Goal: Browse casually: Explore the website without a specific task or goal

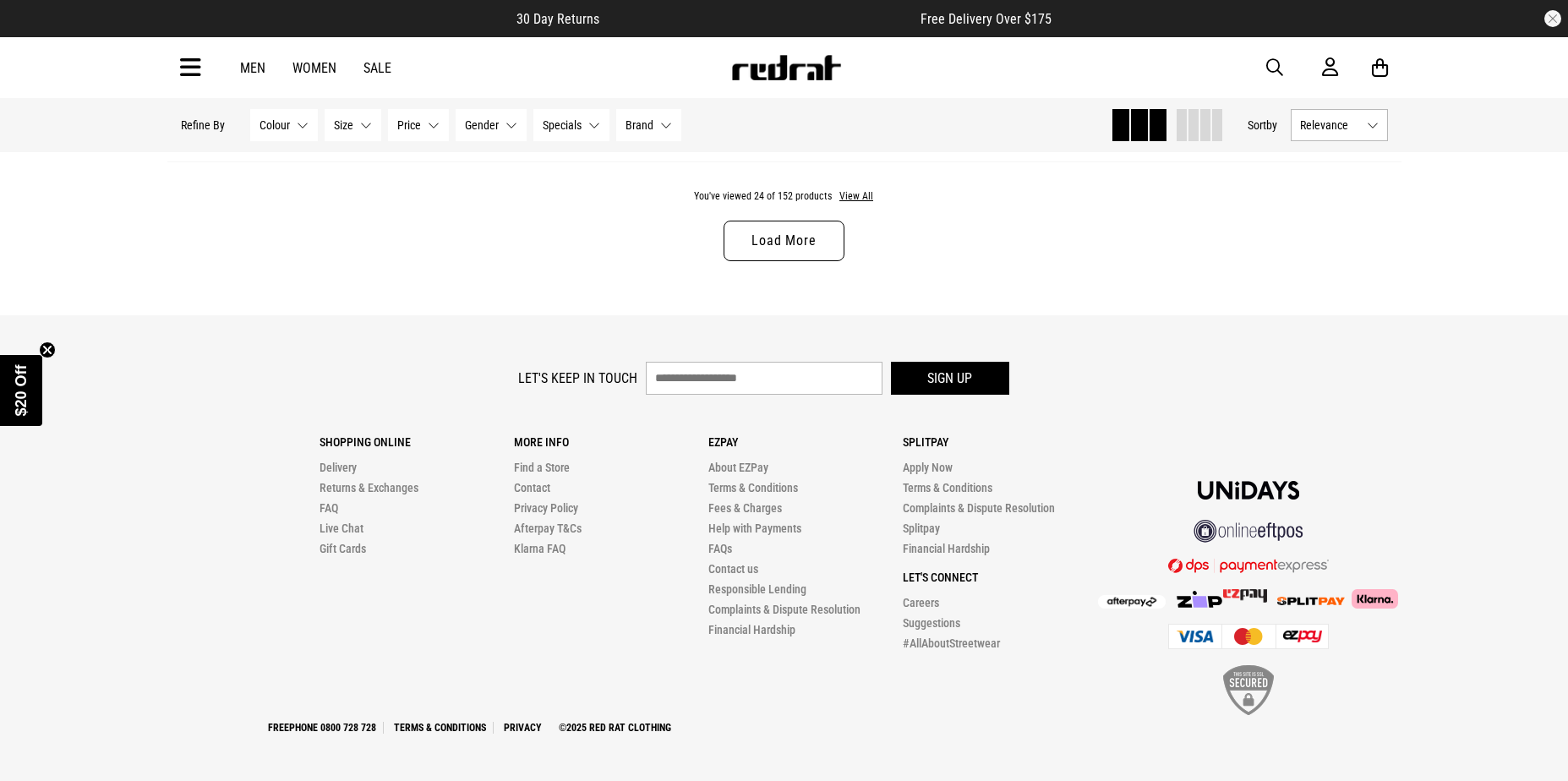
click at [819, 238] on link "Load More" at bounding box center [783, 241] width 120 height 40
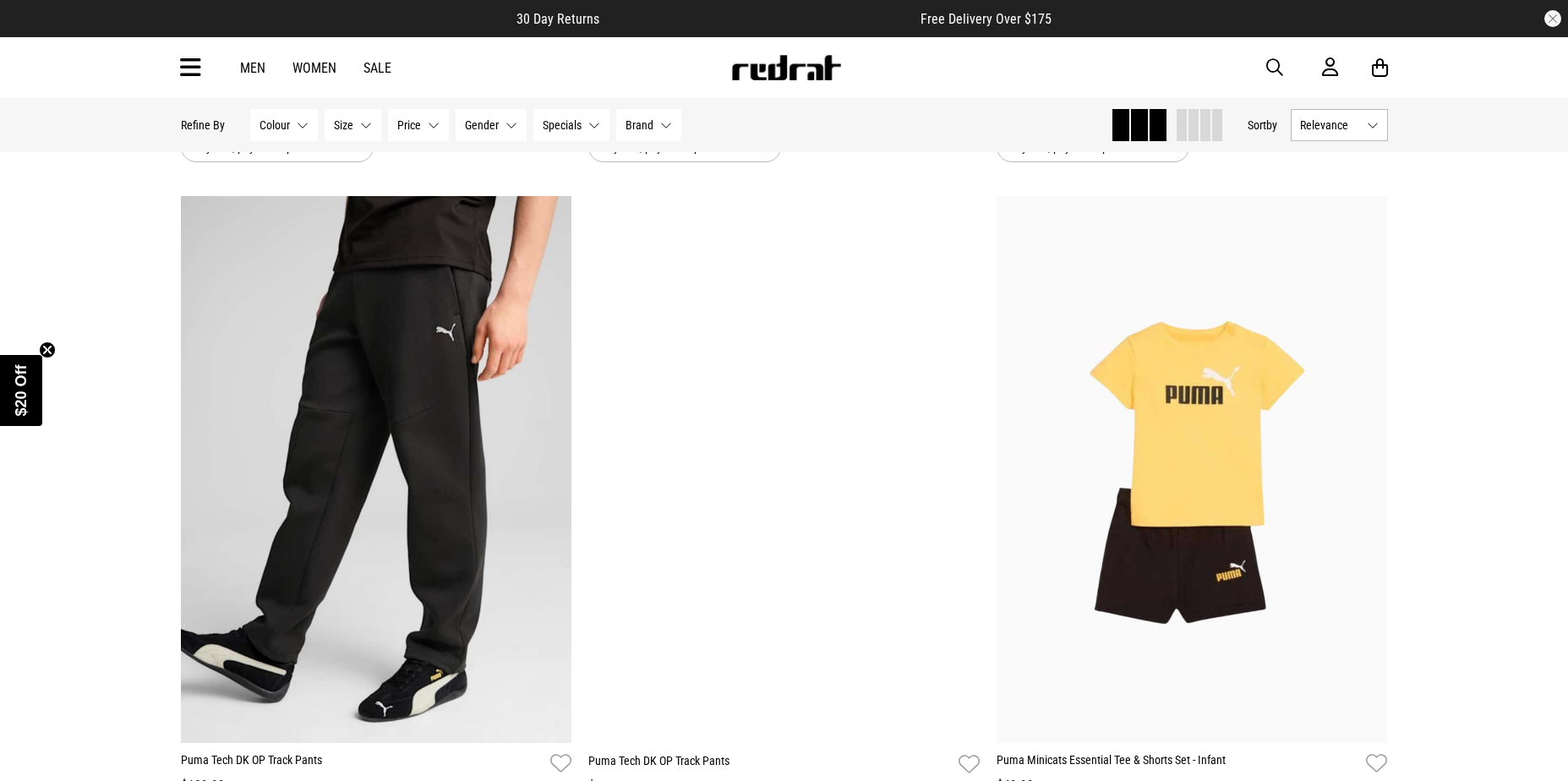
scroll to position [5552, 0]
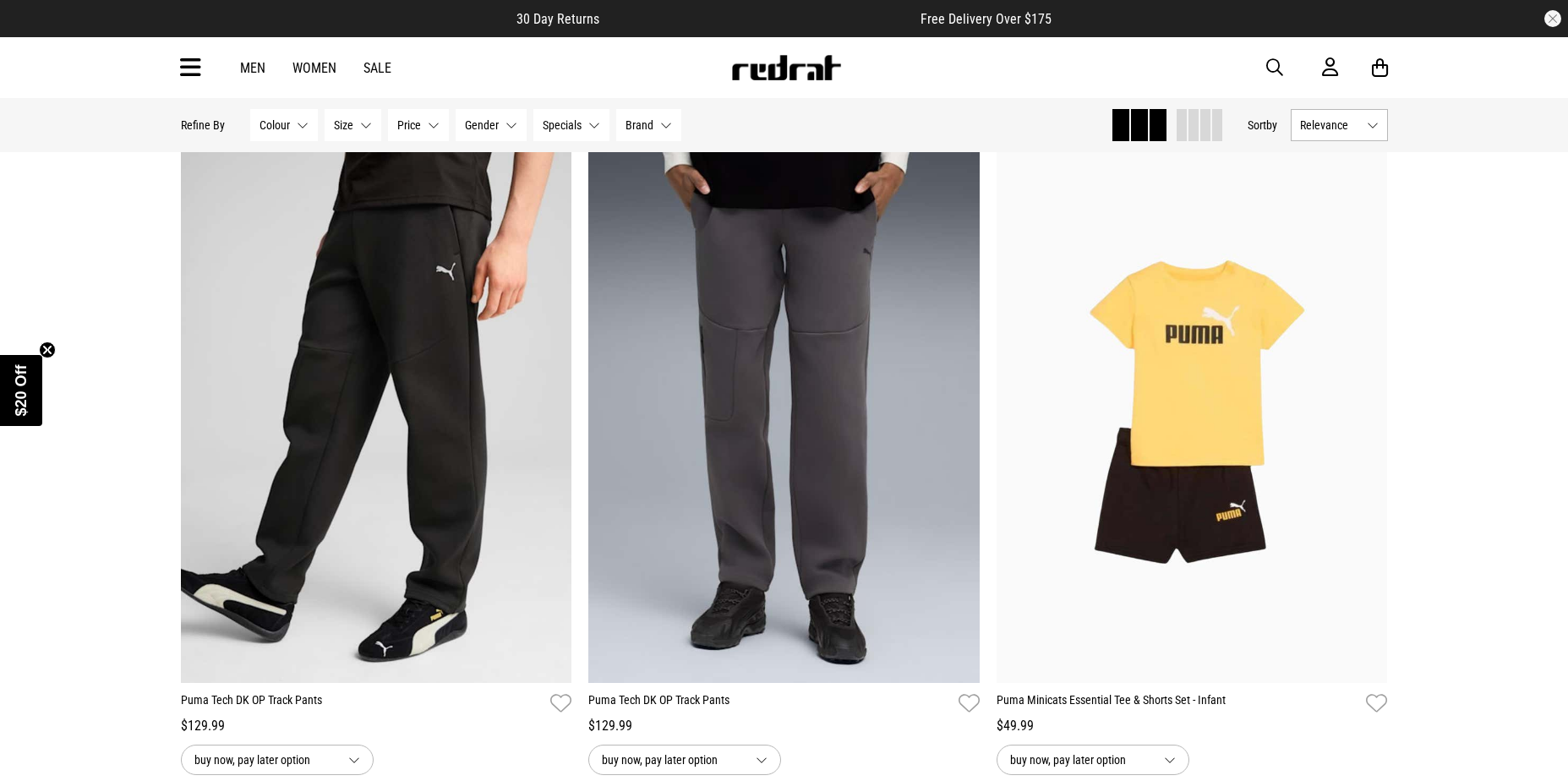
click at [253, 67] on link "Men" at bounding box center [252, 68] width 25 height 16
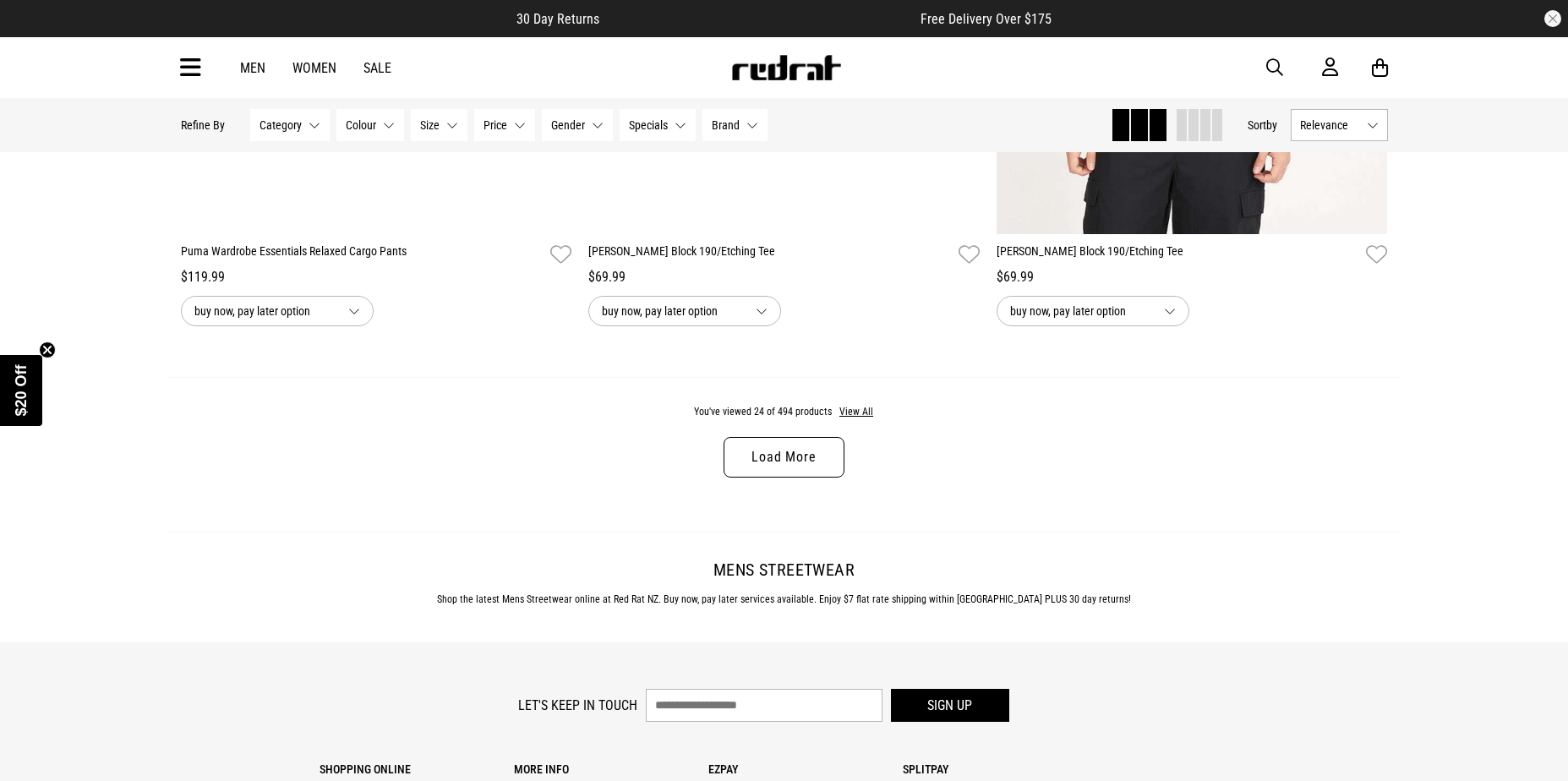
scroll to position [5493, 0]
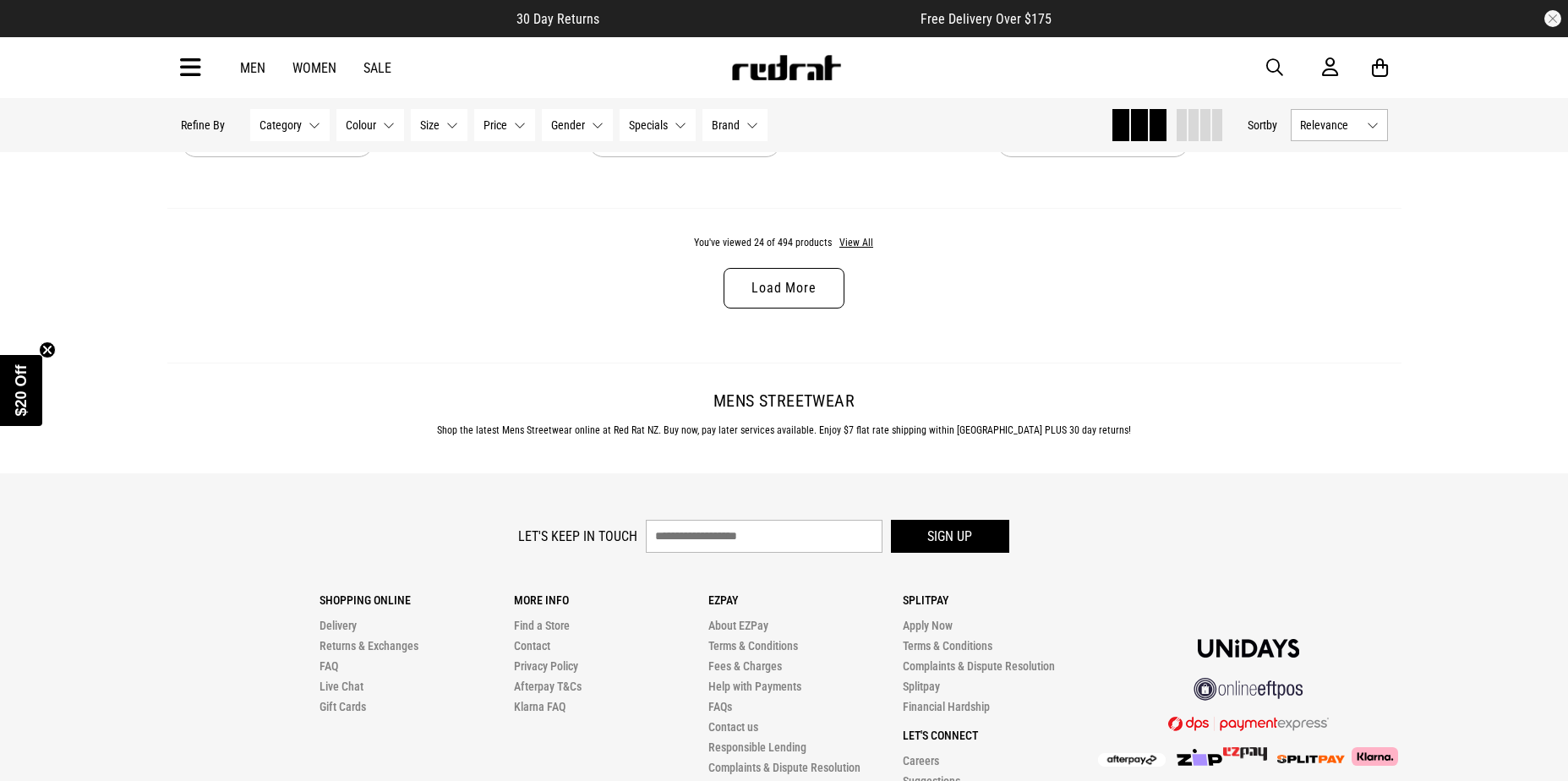
drag, startPoint x: 800, startPoint y: 302, endPoint x: 820, endPoint y: 316, distance: 24.4
click at [800, 303] on link "Load More" at bounding box center [783, 288] width 120 height 40
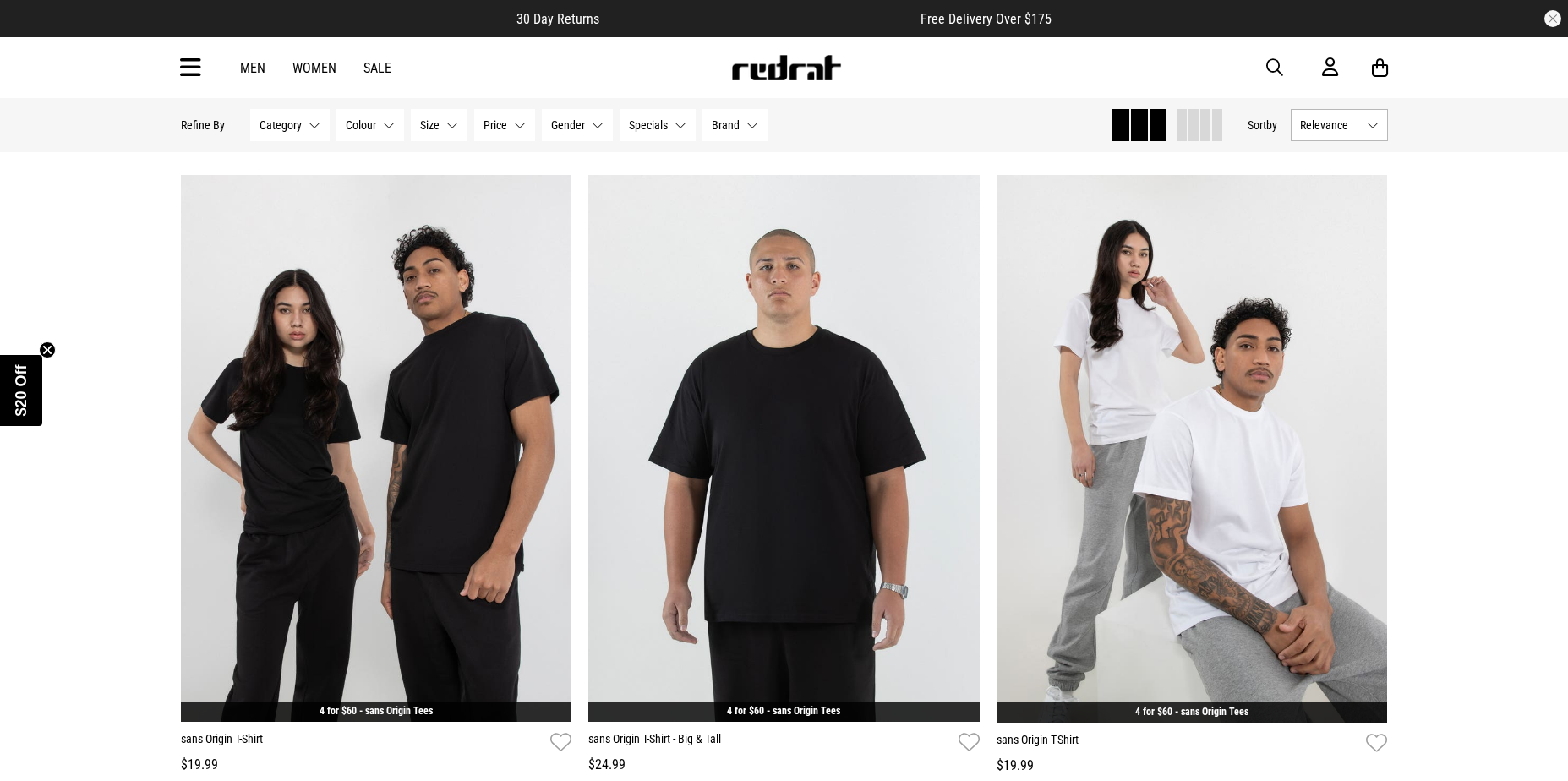
scroll to position [10648, 0]
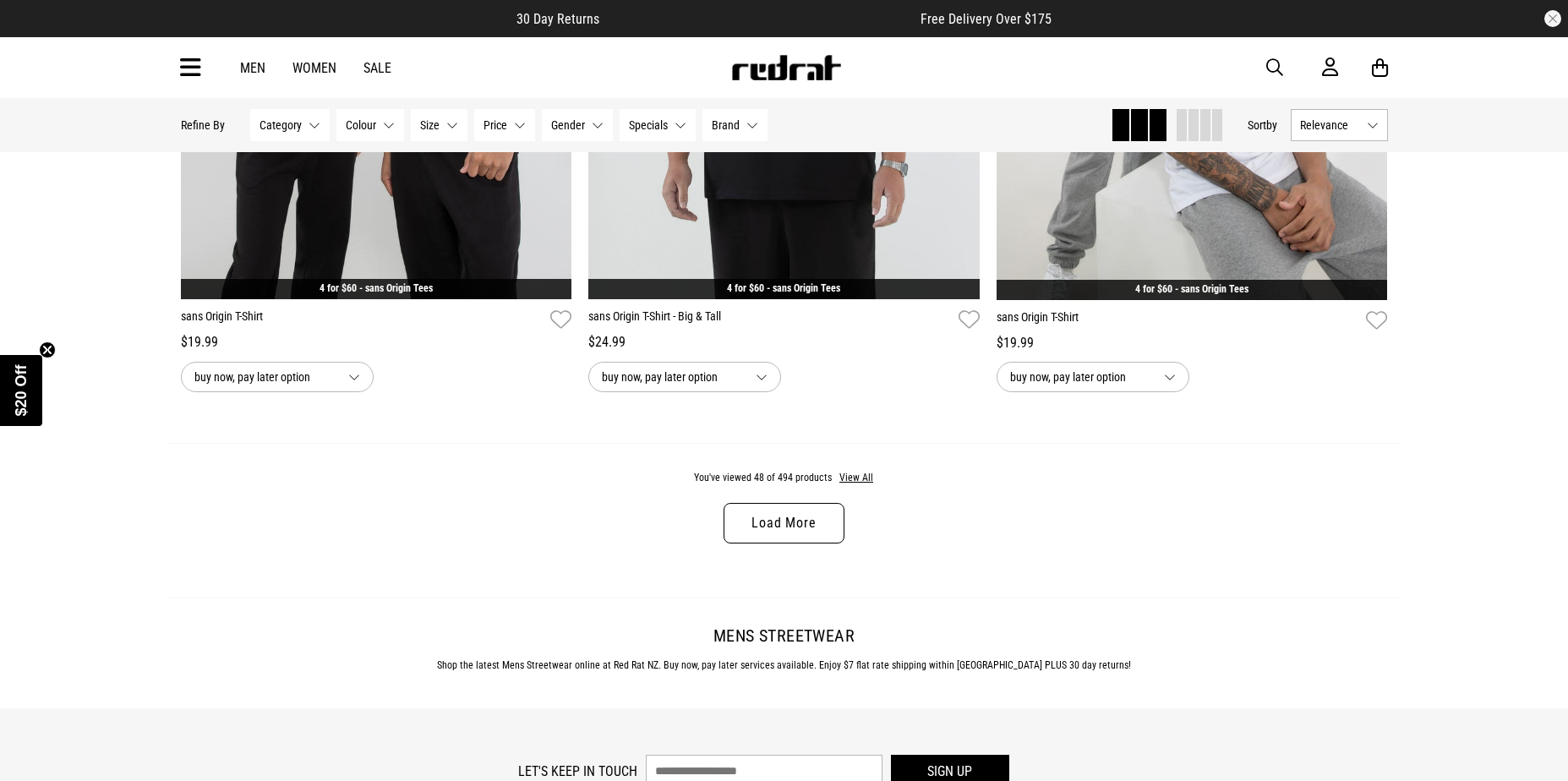
click at [826, 543] on link "Load More" at bounding box center [783, 523] width 120 height 40
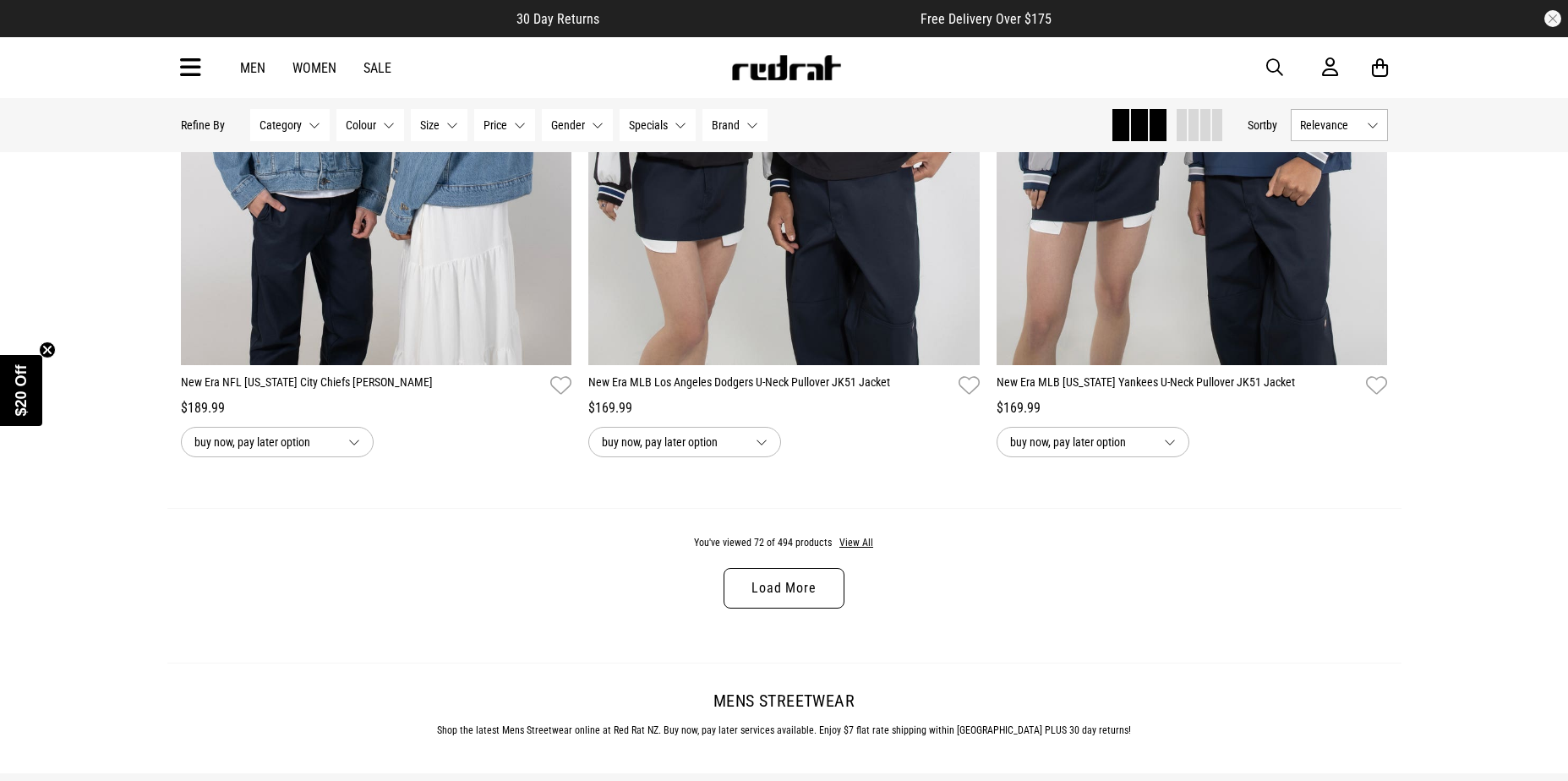
scroll to position [16058, 0]
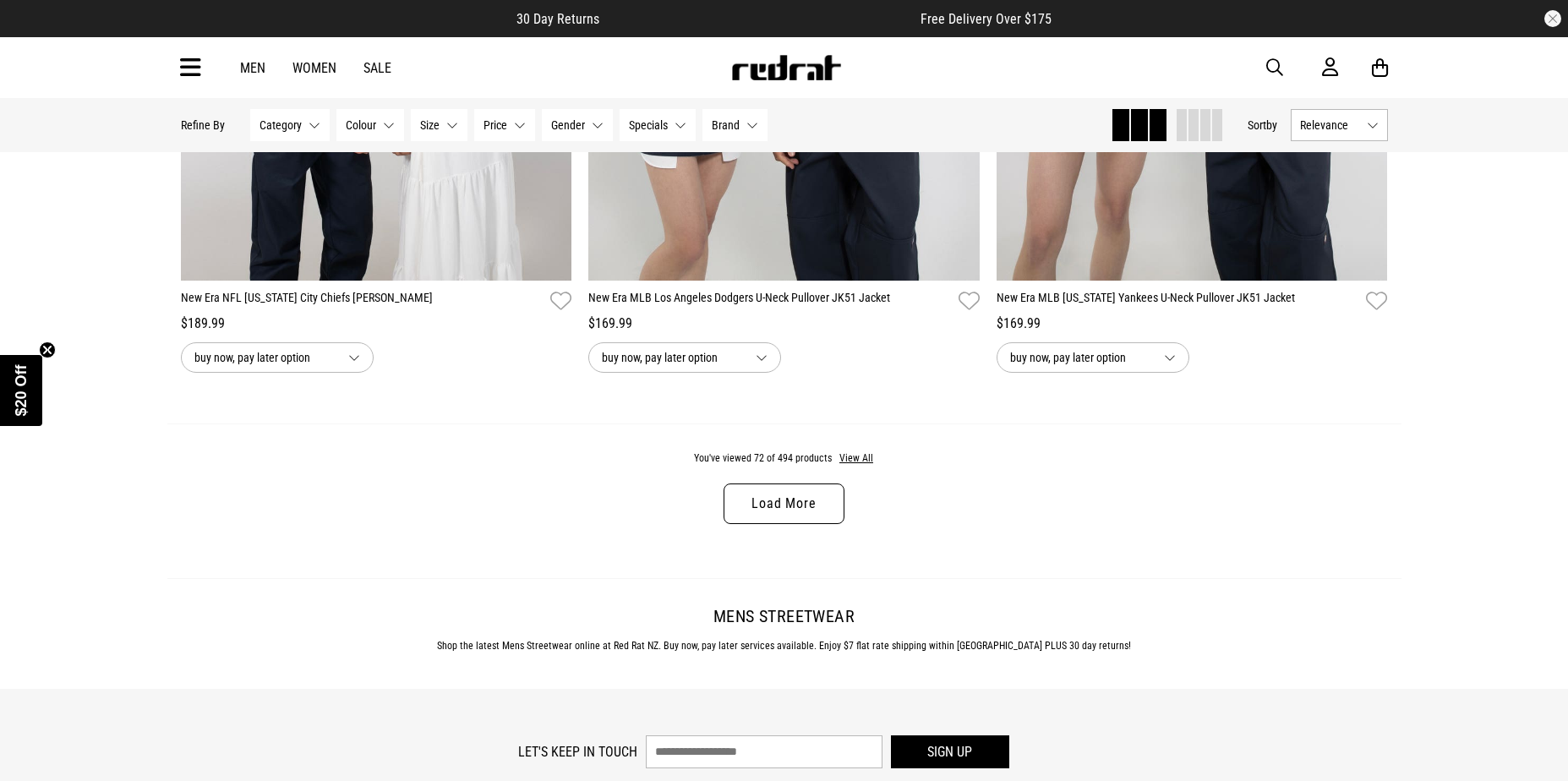
click at [810, 524] on link "Load More" at bounding box center [783, 504] width 120 height 40
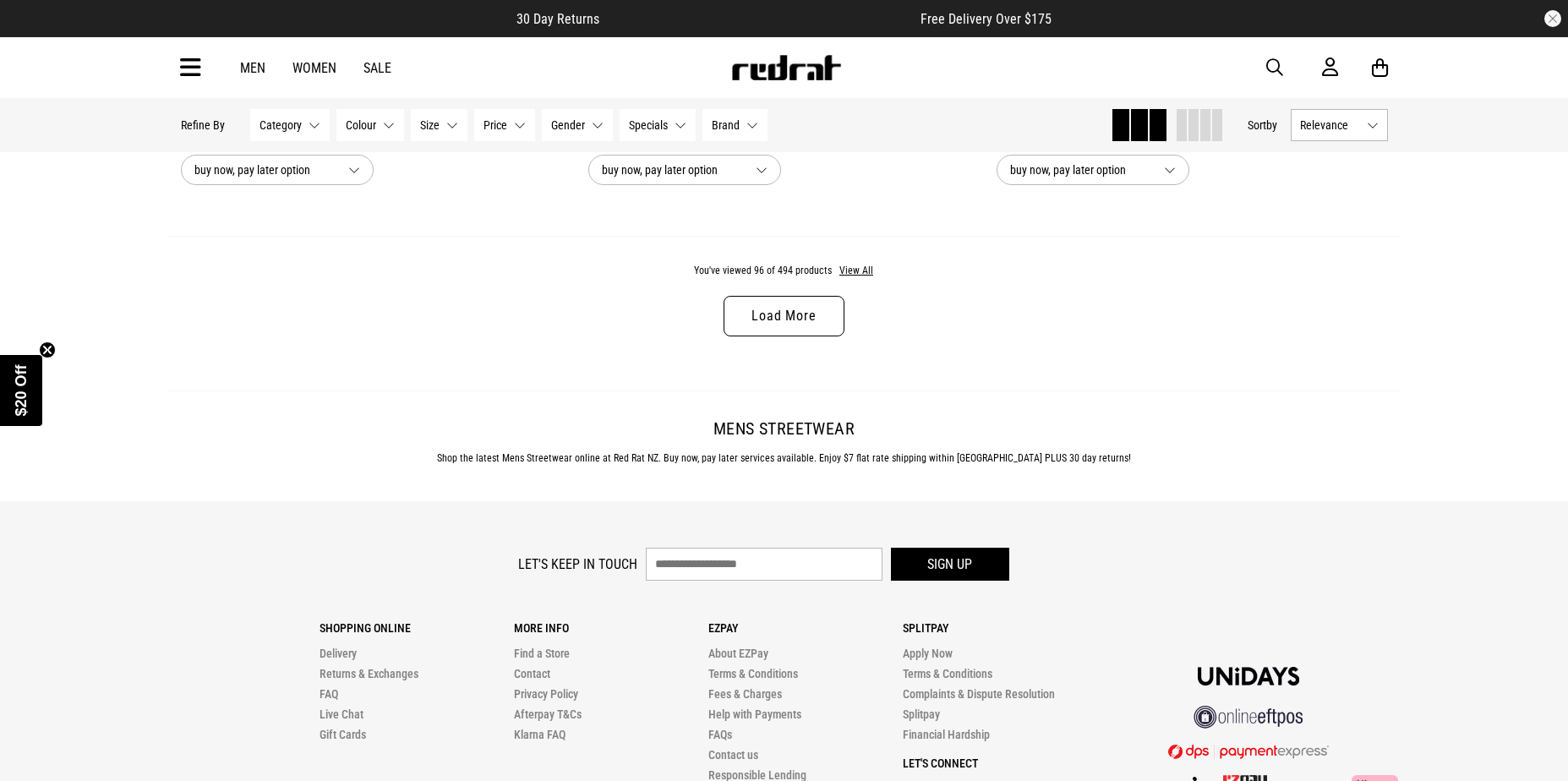
scroll to position [21804, 0]
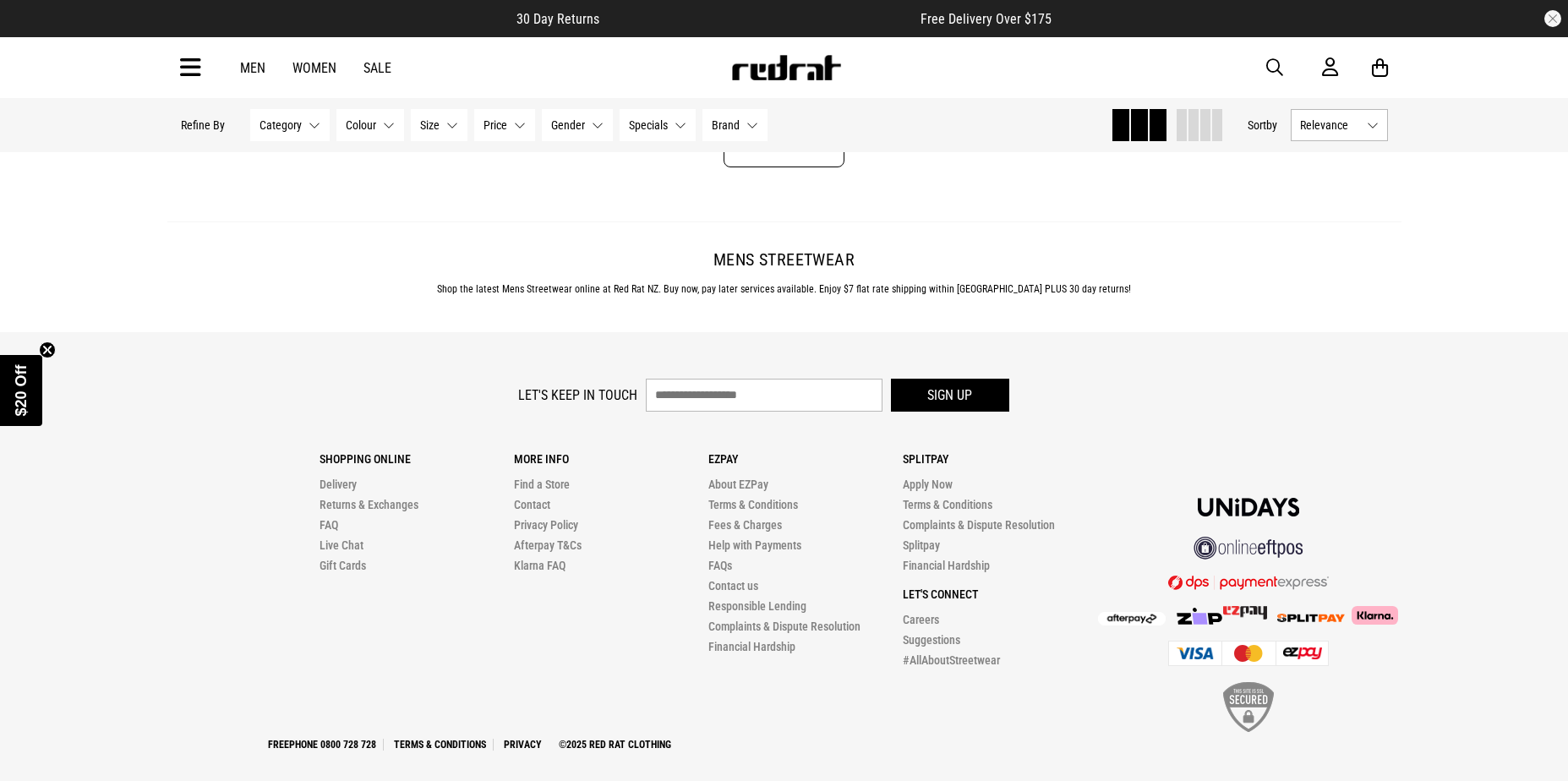
click at [770, 167] on link "Load More" at bounding box center [783, 147] width 120 height 40
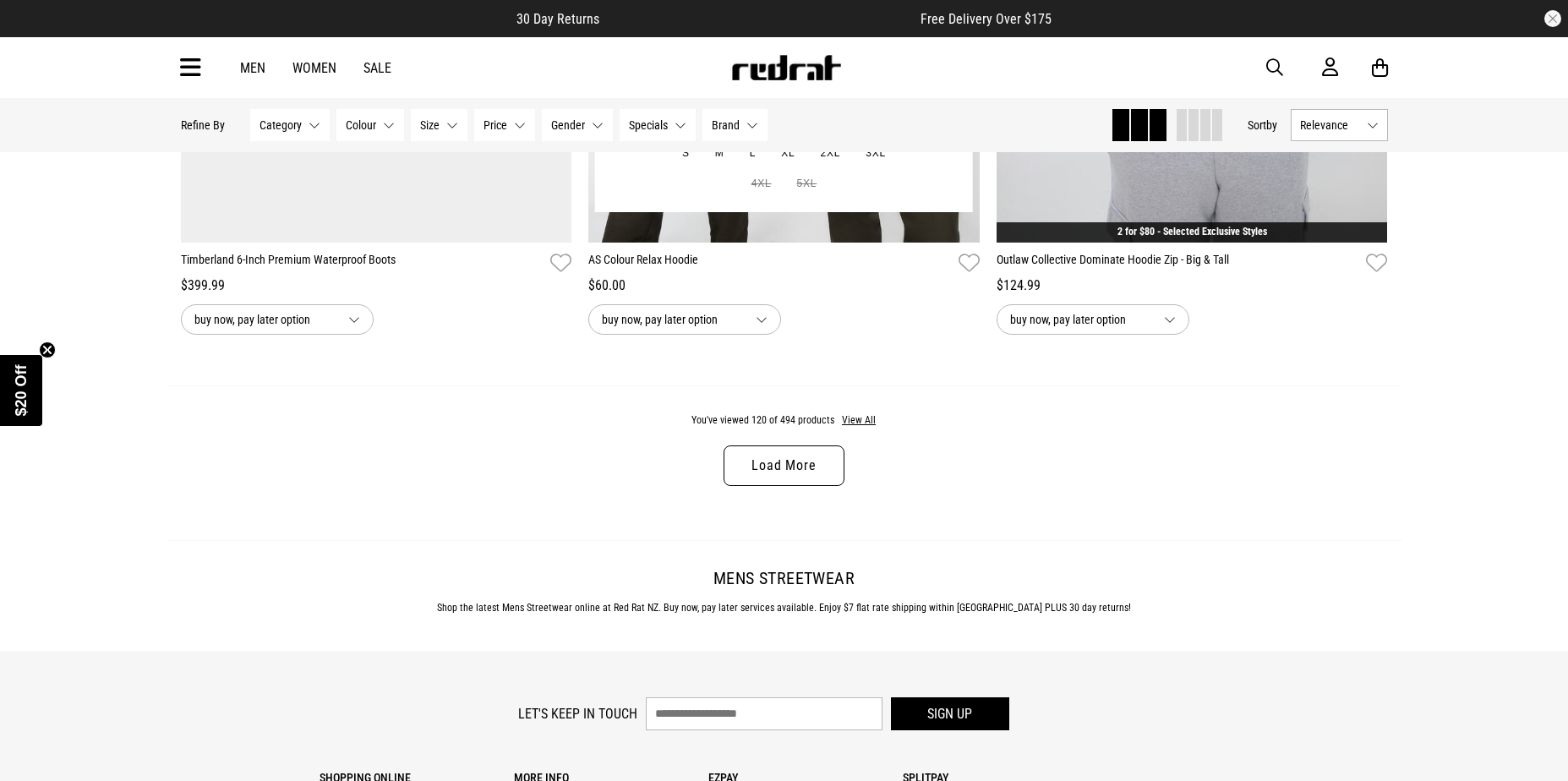
scroll to position [26959, 0]
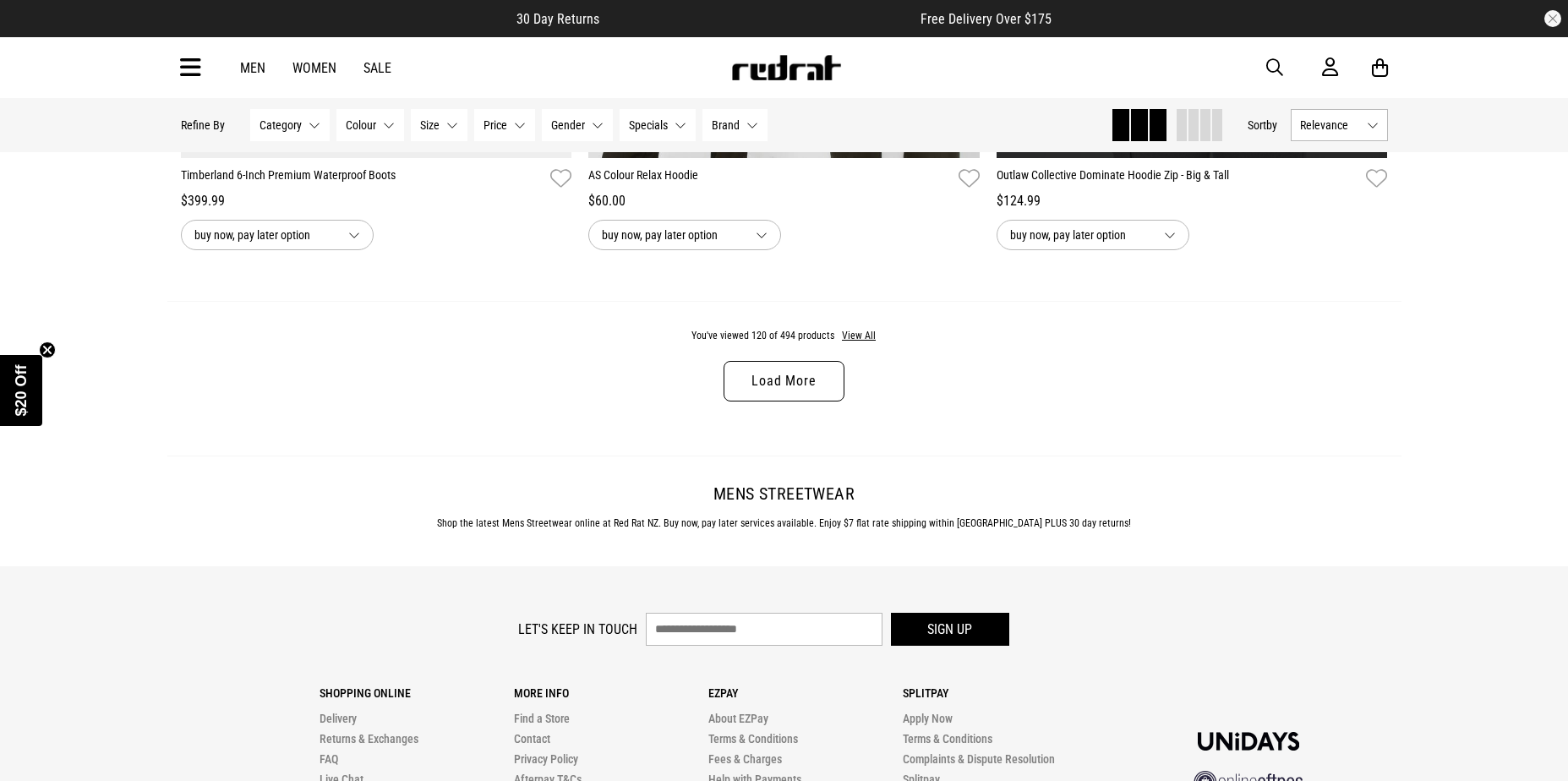
click at [769, 401] on link "Load More" at bounding box center [783, 381] width 120 height 40
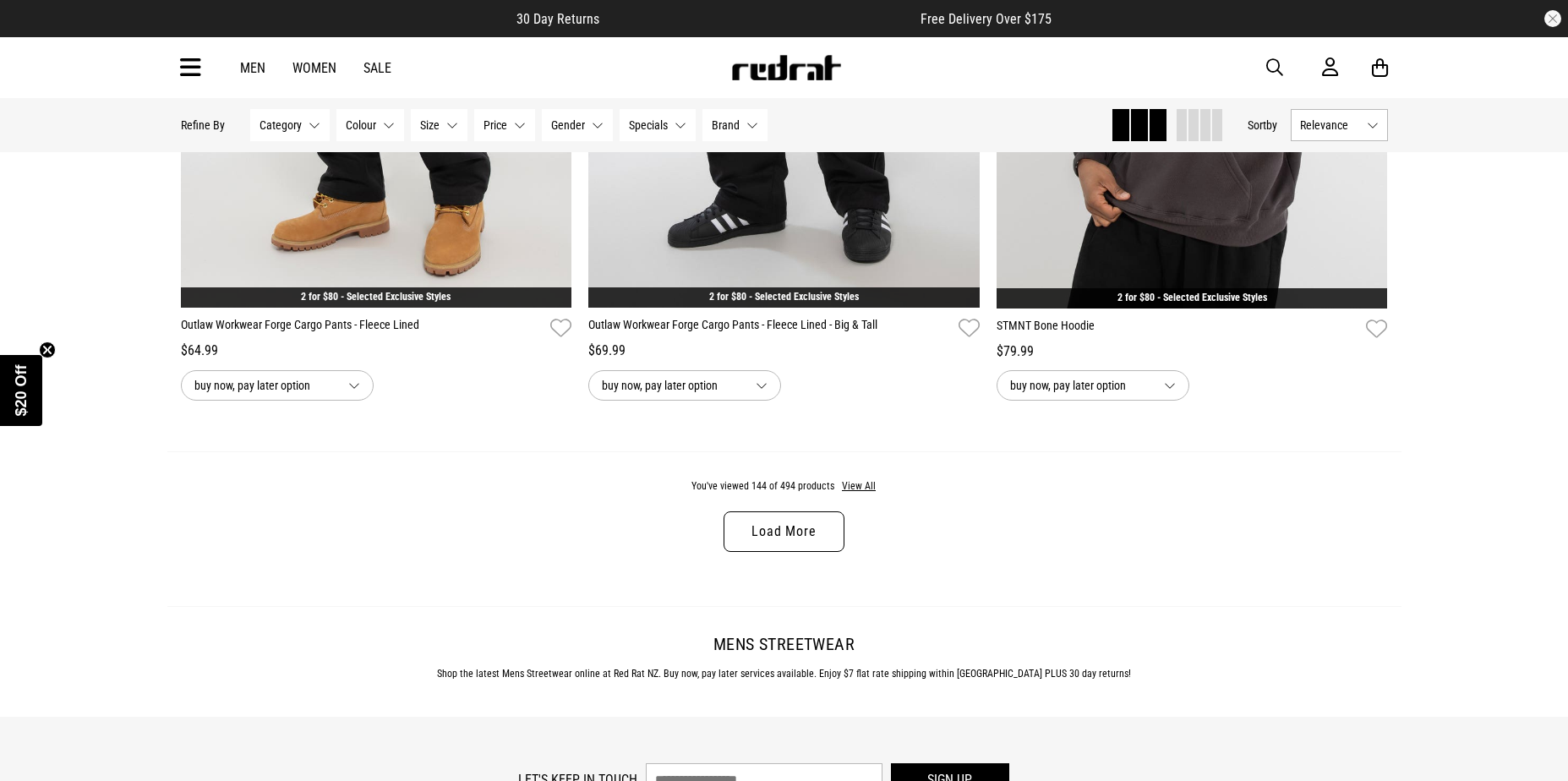
scroll to position [32368, 0]
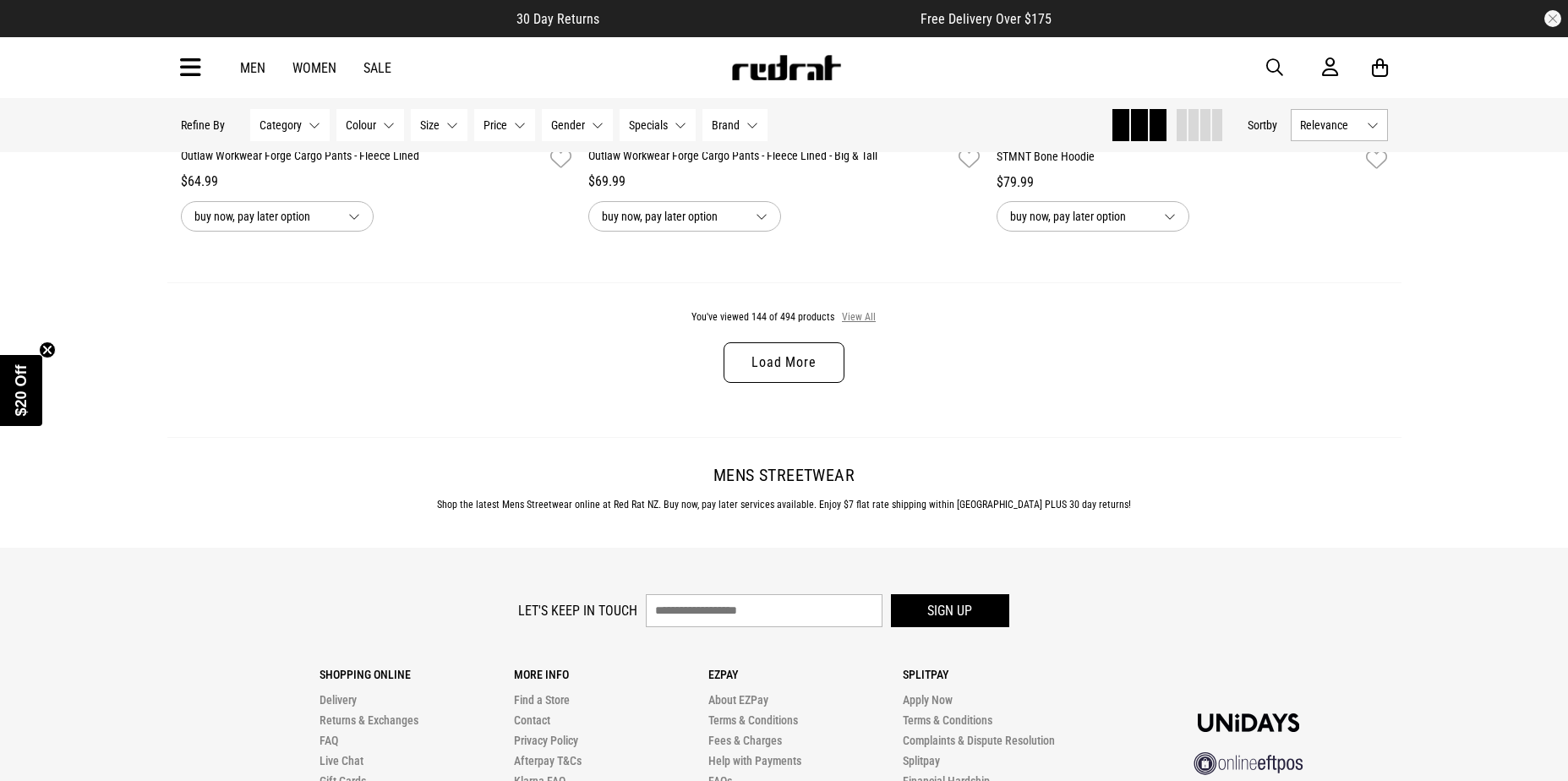
click at [862, 325] on button "View All" at bounding box center [858, 318] width 36 height 15
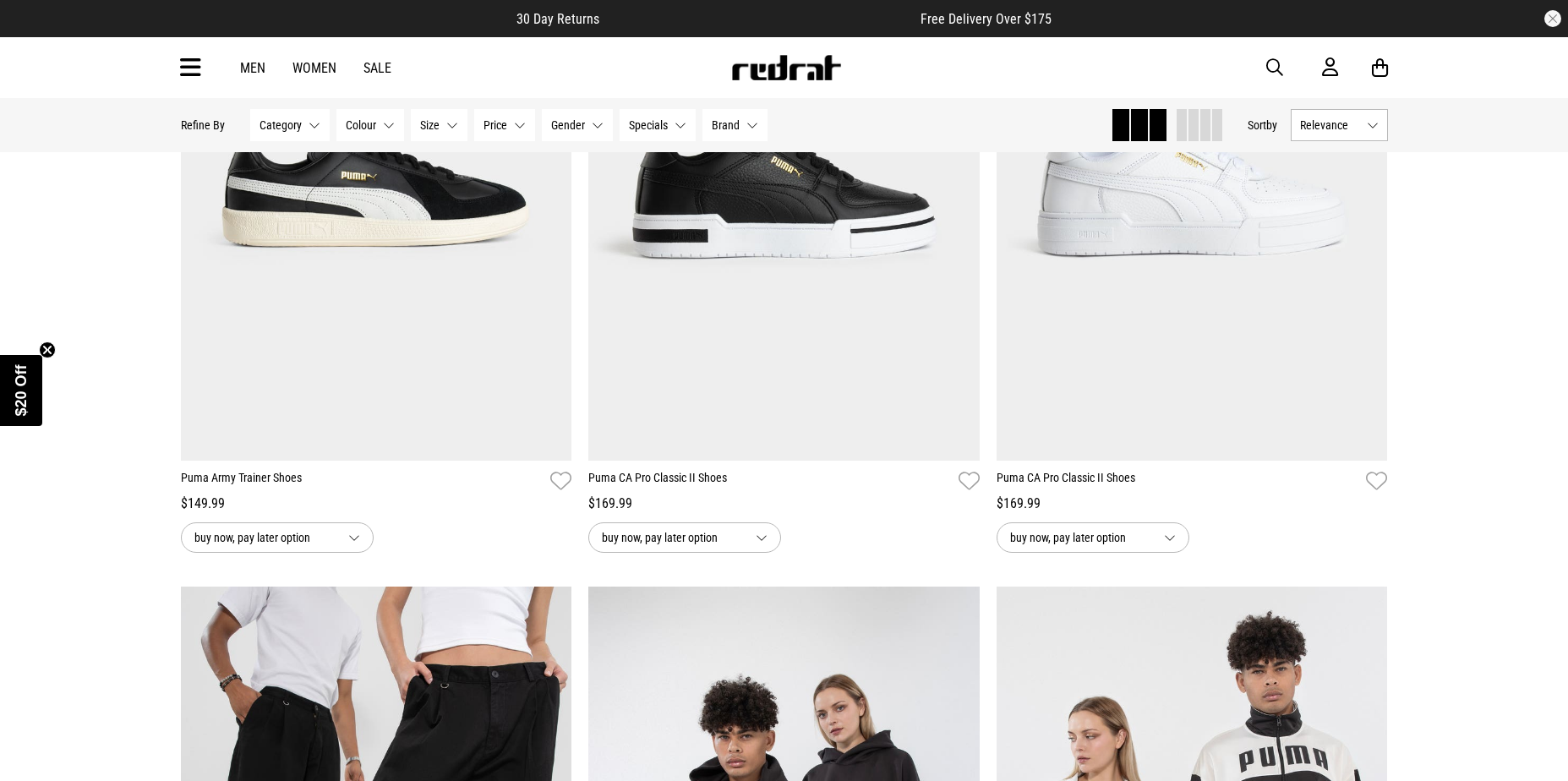
scroll to position [37185, 0]
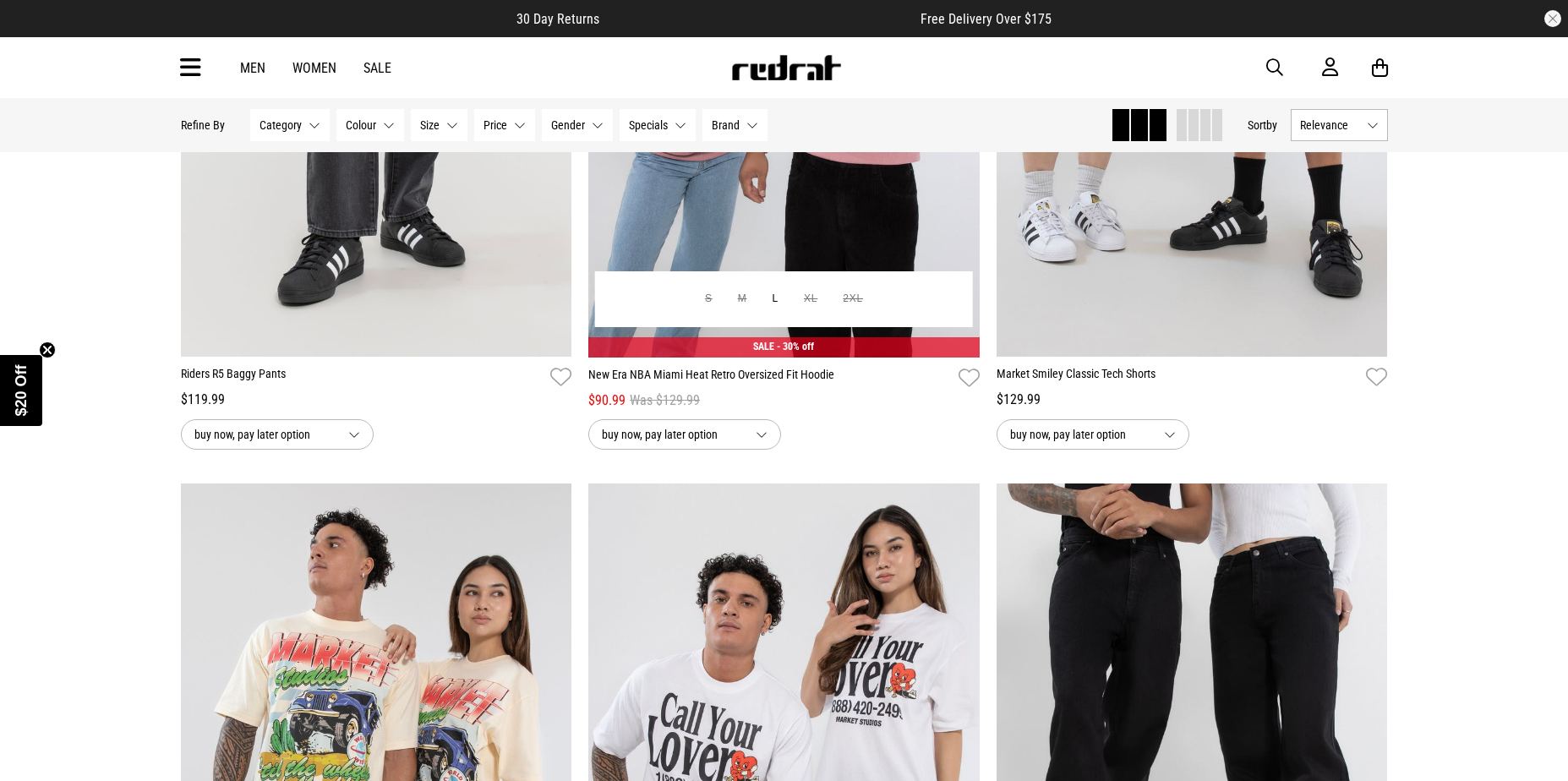
scroll to position [42510, 0]
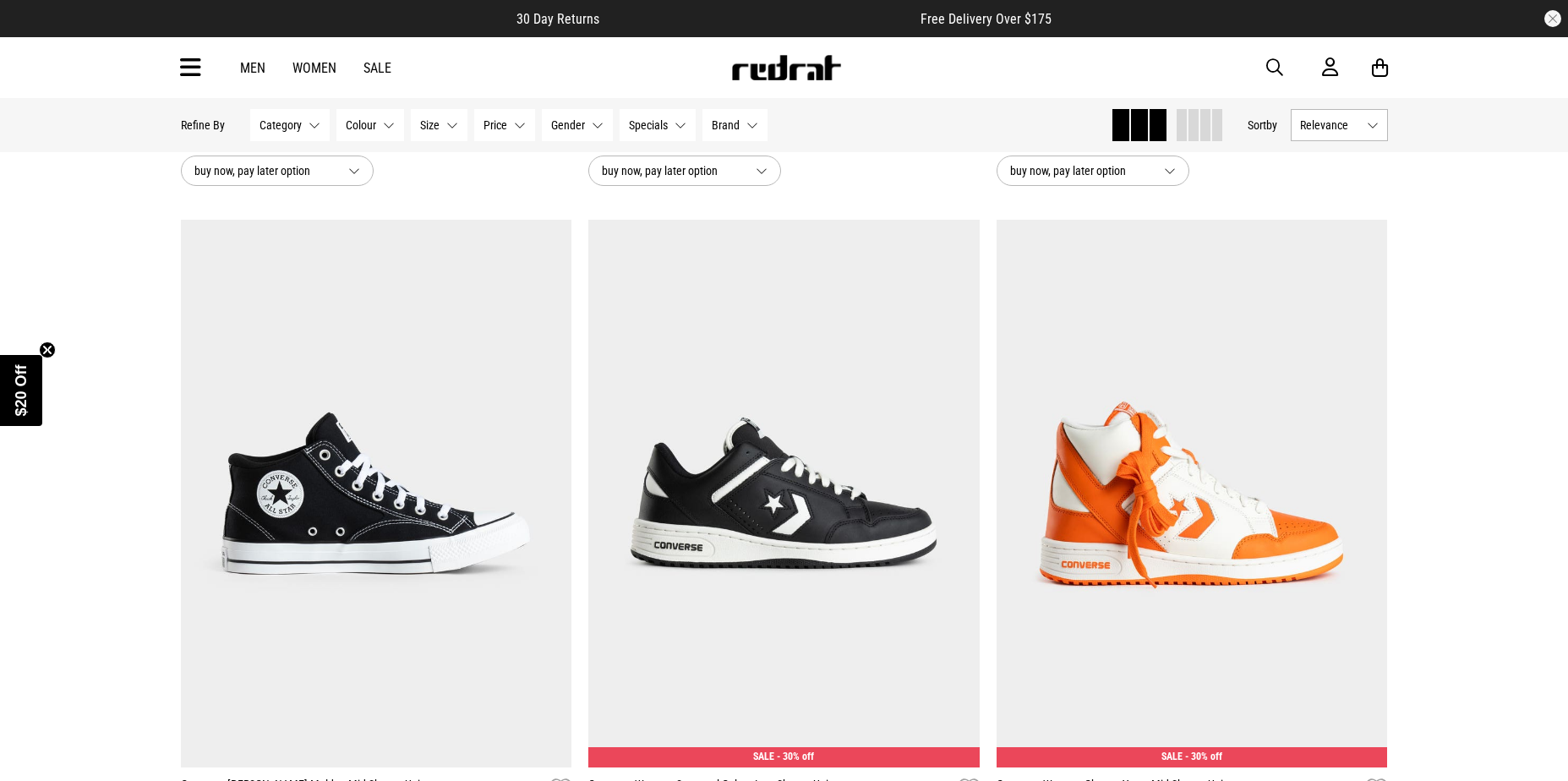
scroll to position [45552, 0]
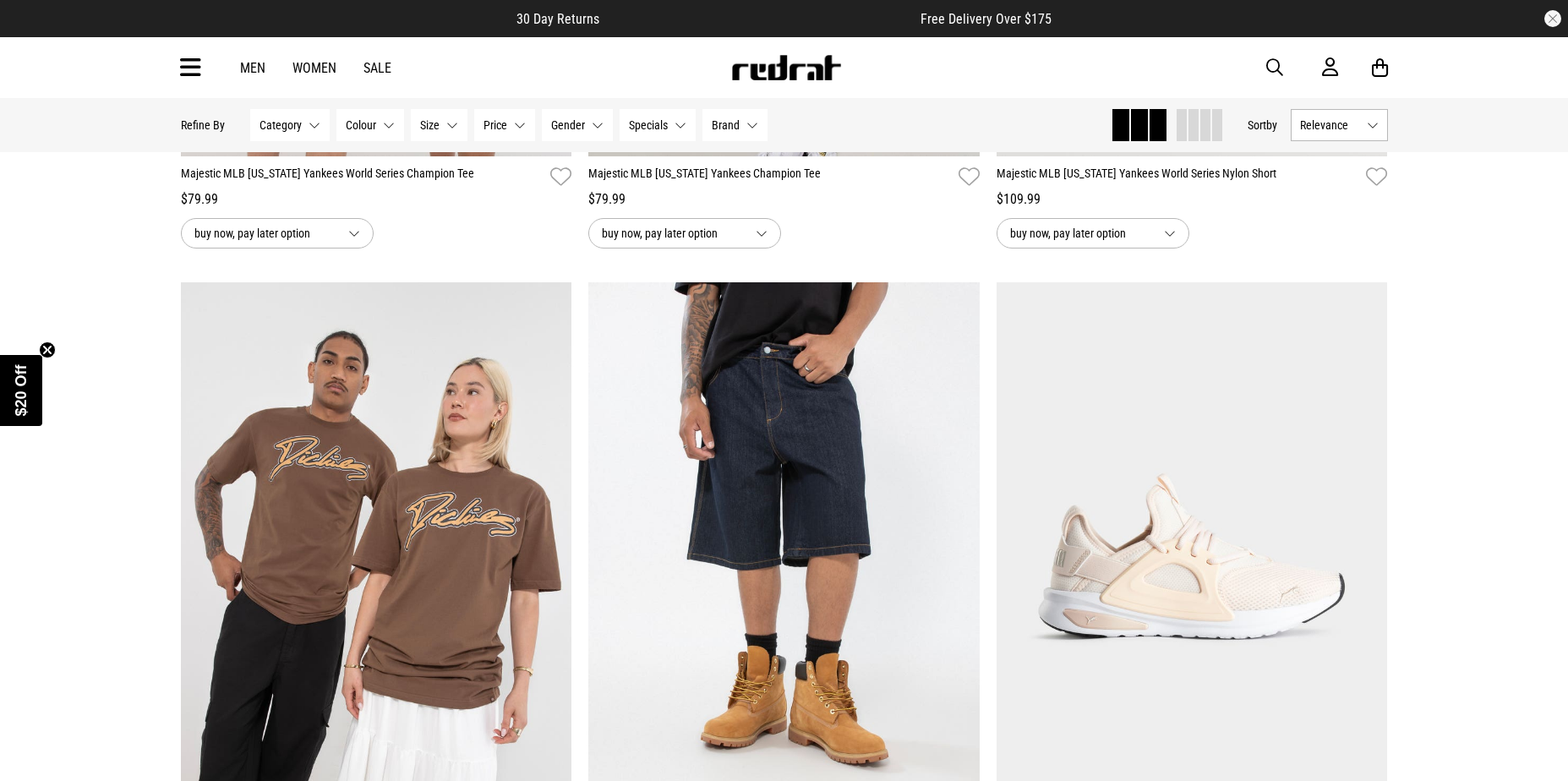
scroll to position [51467, 0]
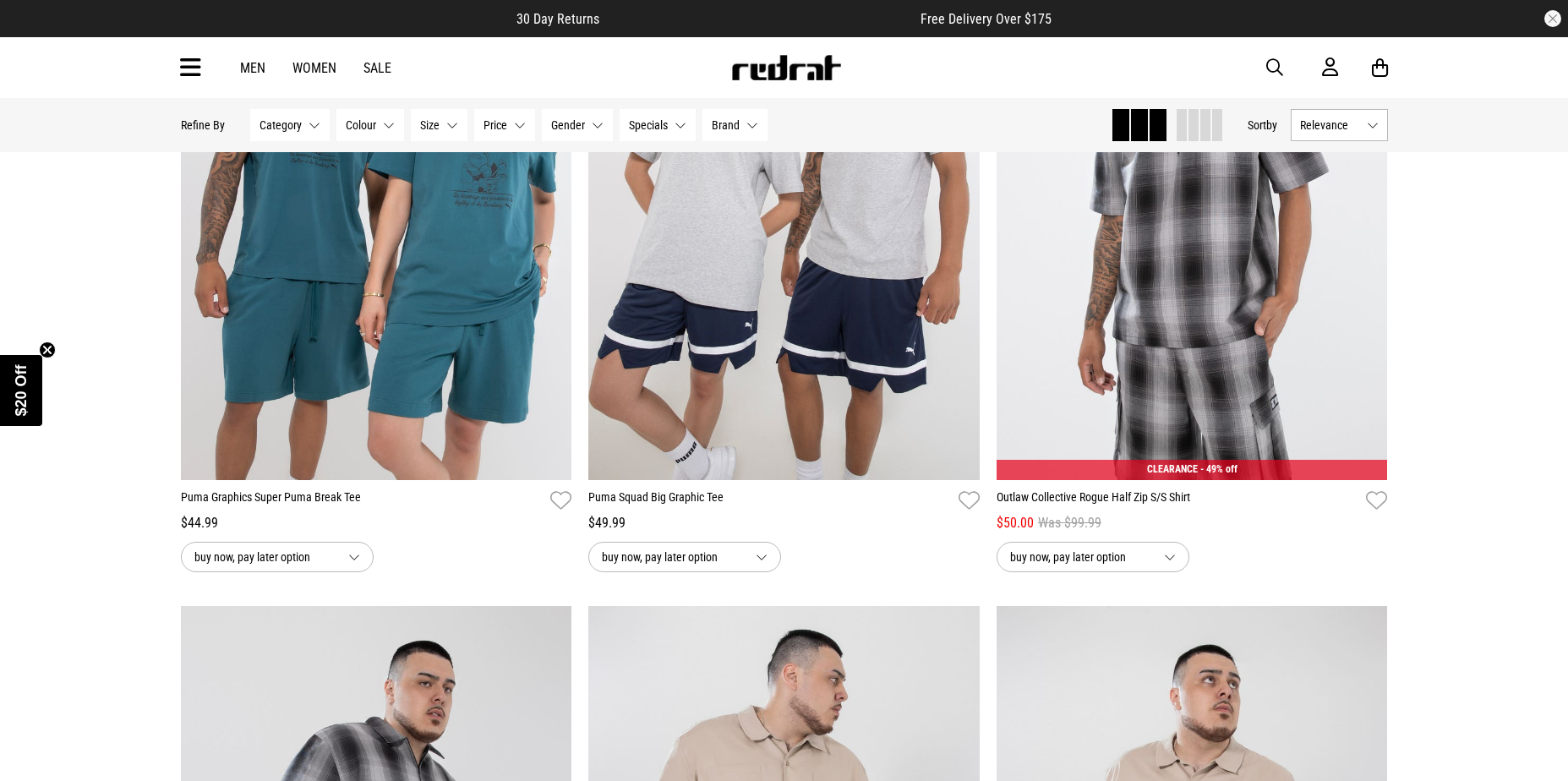
scroll to position [55355, 0]
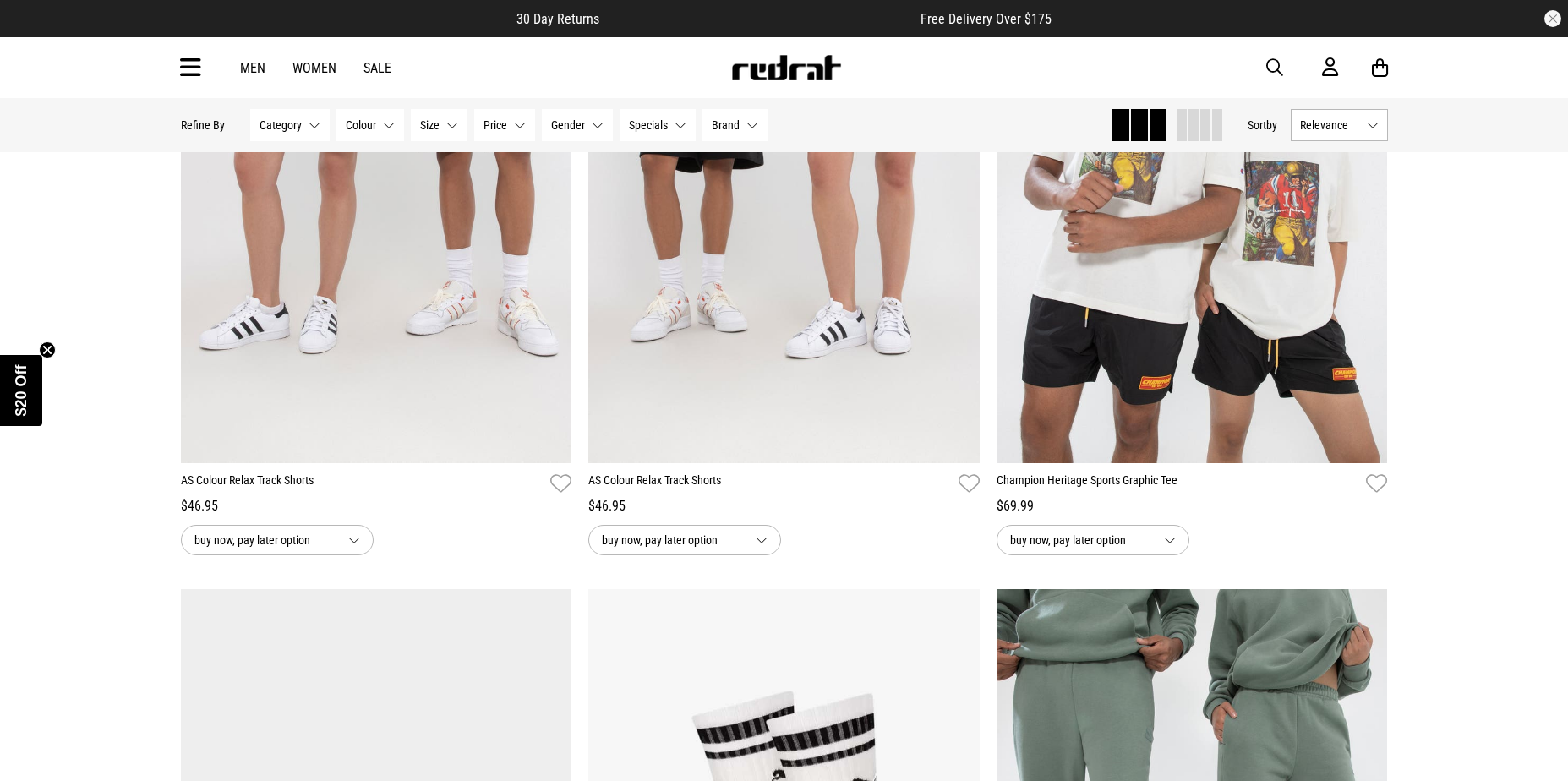
scroll to position [60172, 0]
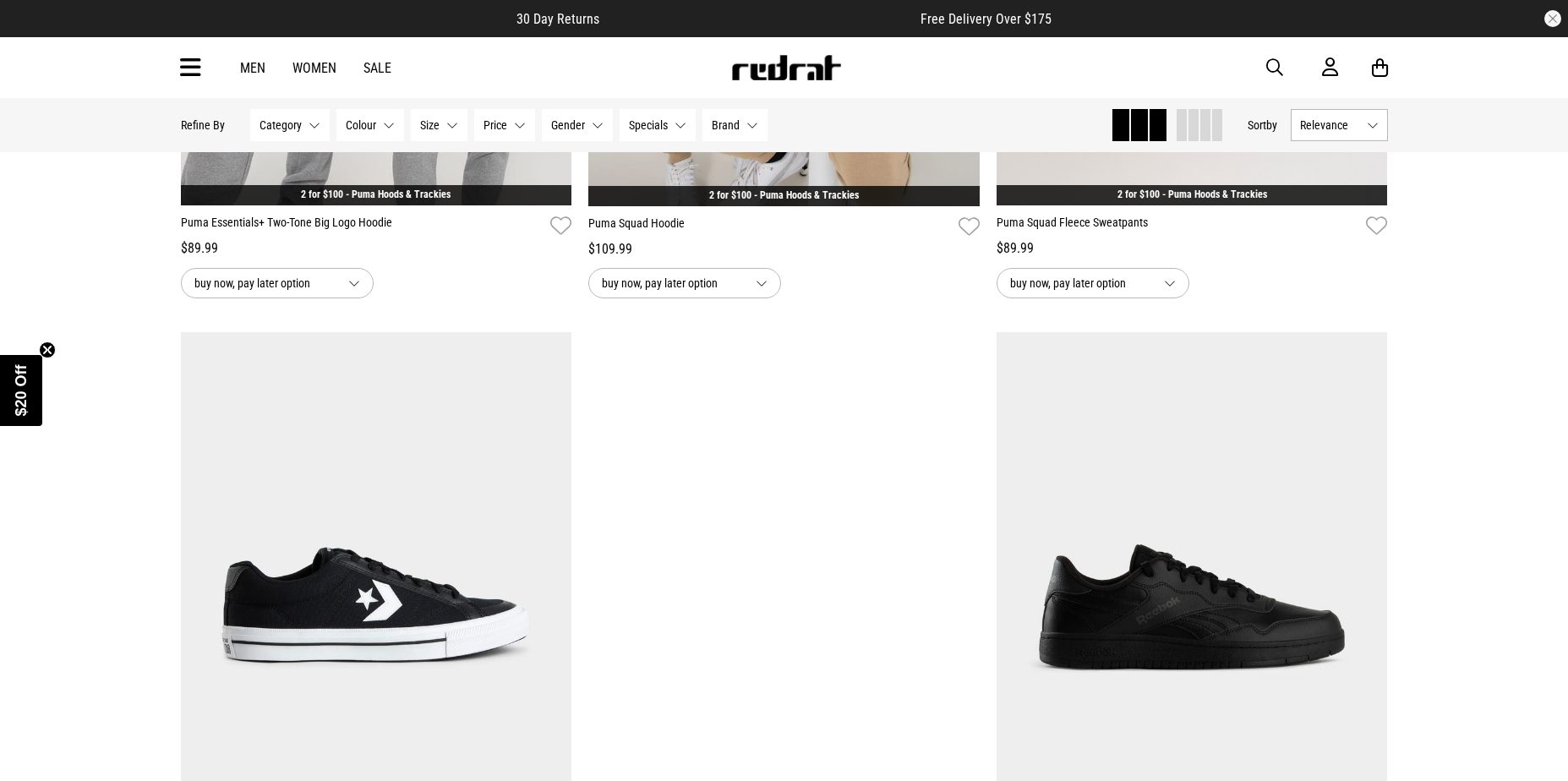
scroll to position [69692, 0]
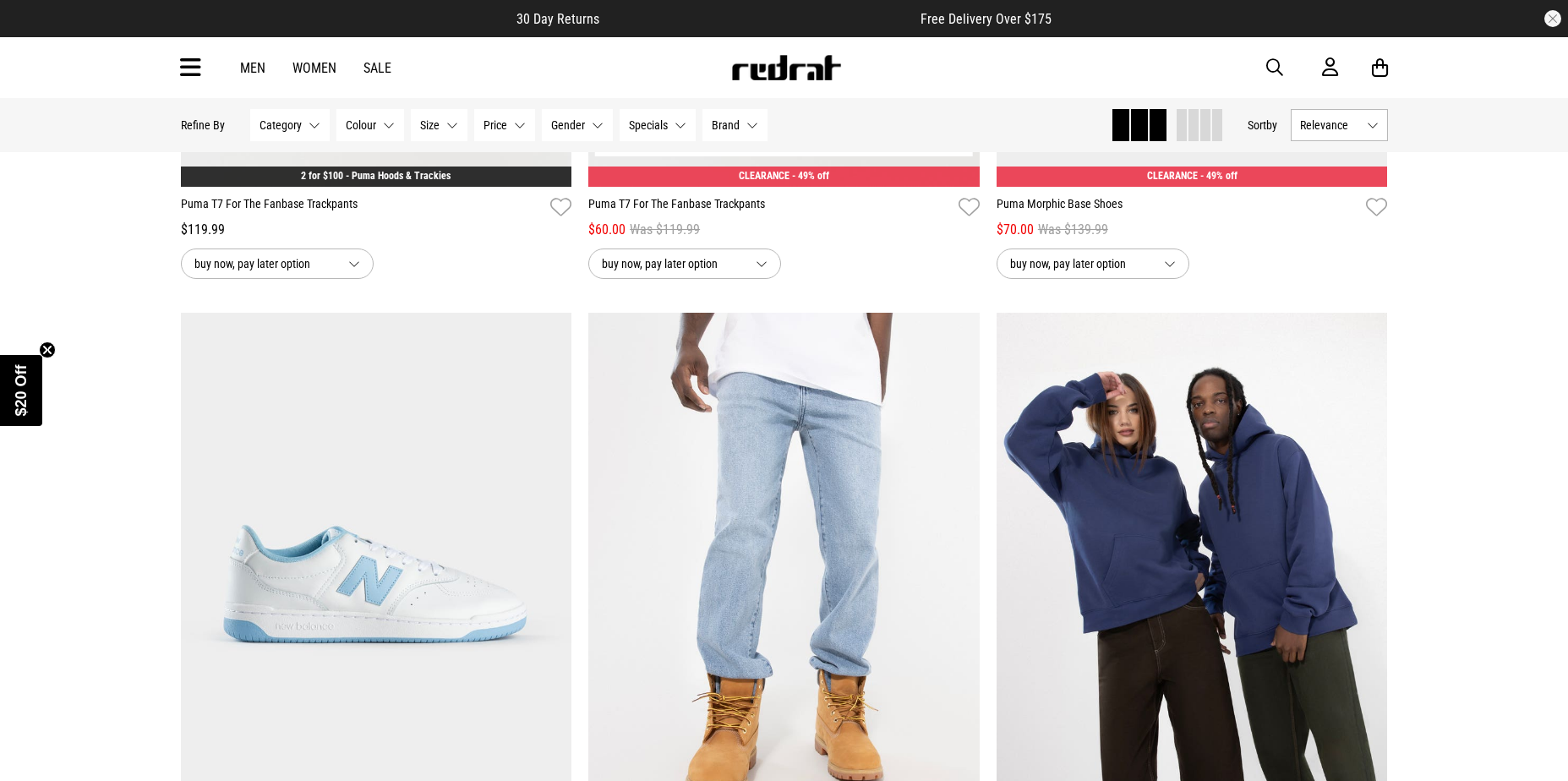
scroll to position [74933, 0]
